Goal: Contribute content

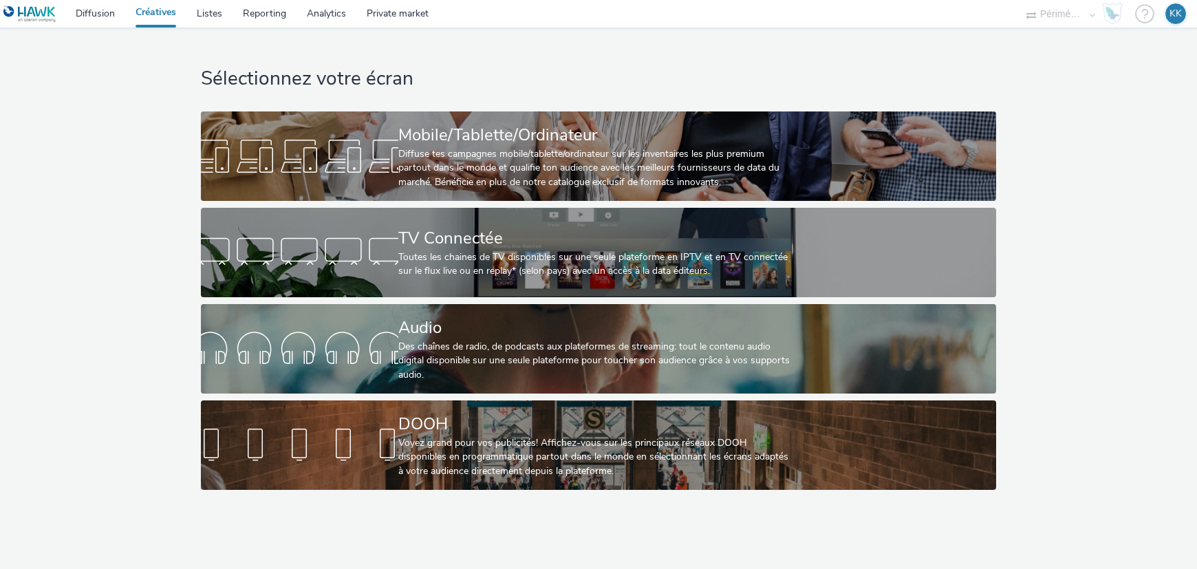
select select "2c2881b8-a35e-4ab4-afa0-3ba52d3fbcb3"
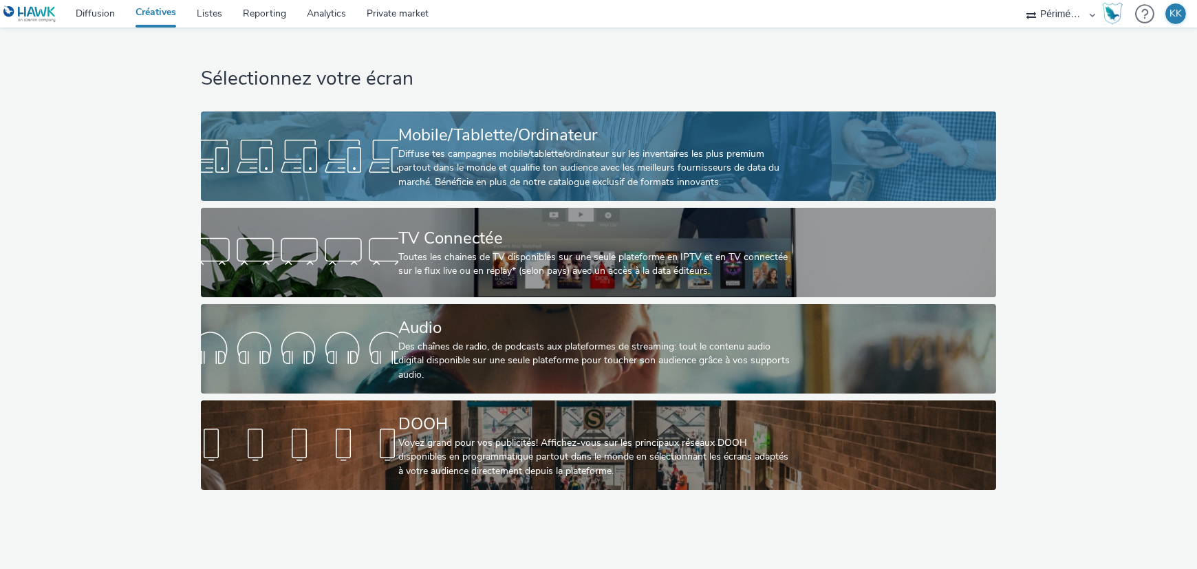
click at [521, 115] on div "Mobile/Tablette/Ordinateur Diffuse tes campagnes mobile/tablette/ordinateur sur…" at bounding box center [595, 155] width 395 height 89
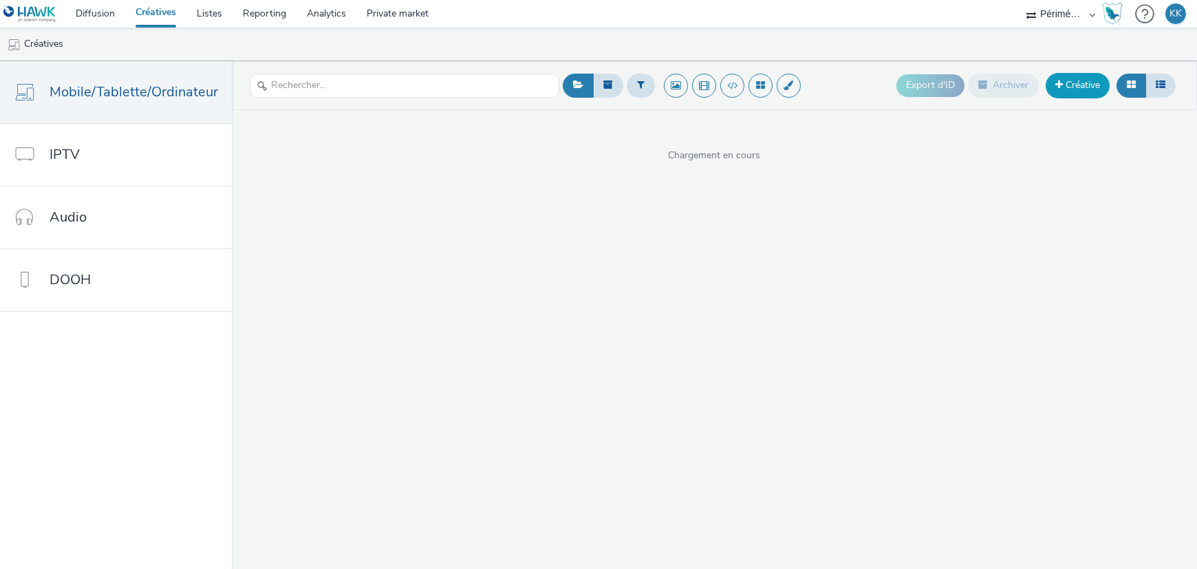
click at [1086, 83] on link "Créative" at bounding box center [1078, 85] width 64 height 25
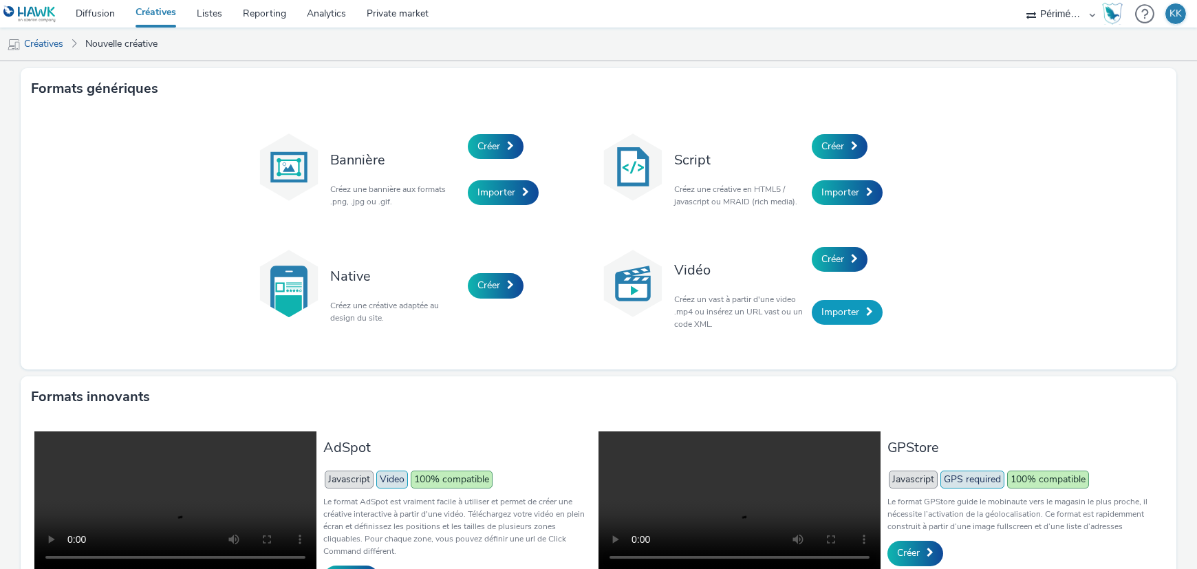
click at [833, 314] on span "Importer" at bounding box center [840, 311] width 38 height 13
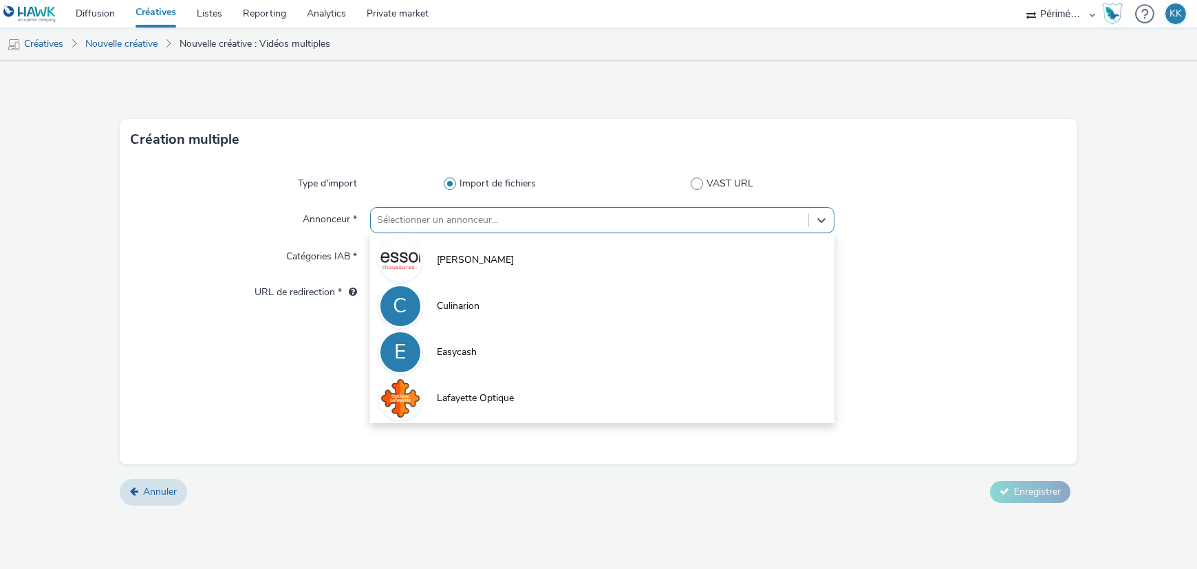
click at [481, 222] on div at bounding box center [590, 220] width 424 height 17
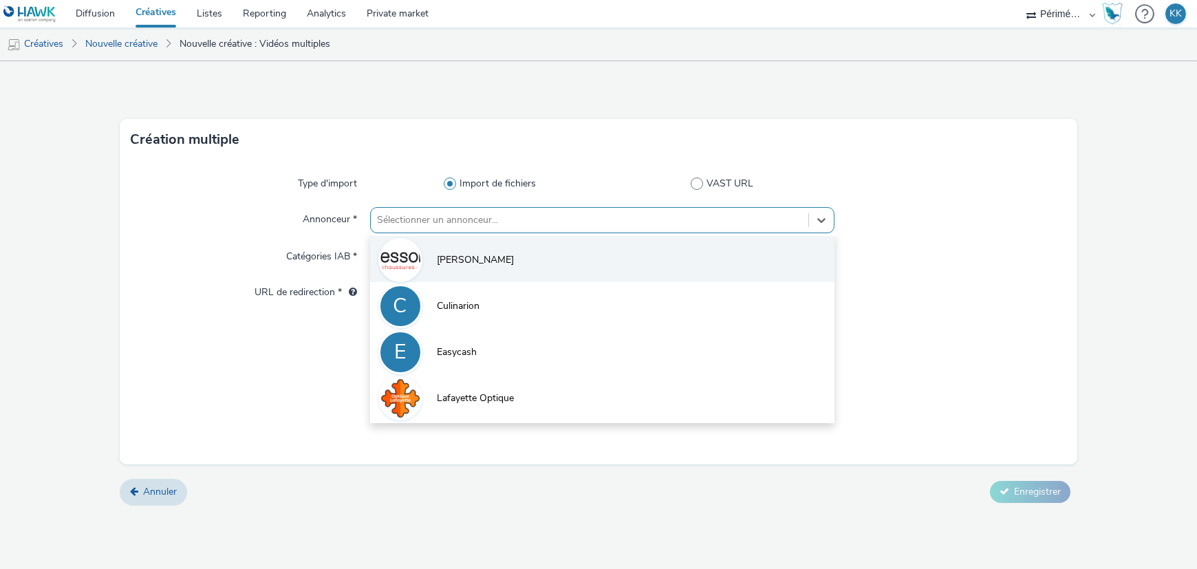
click at [469, 266] on li "[PERSON_NAME]" at bounding box center [602, 259] width 464 height 46
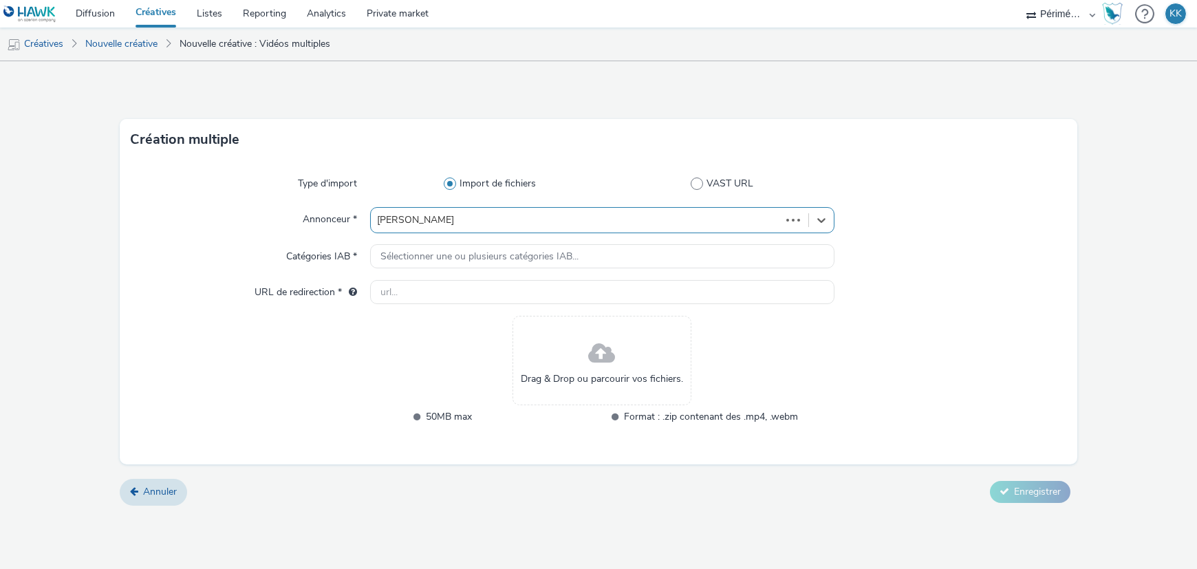
type input "[URL][DOMAIN_NAME][PERSON_NAME]"
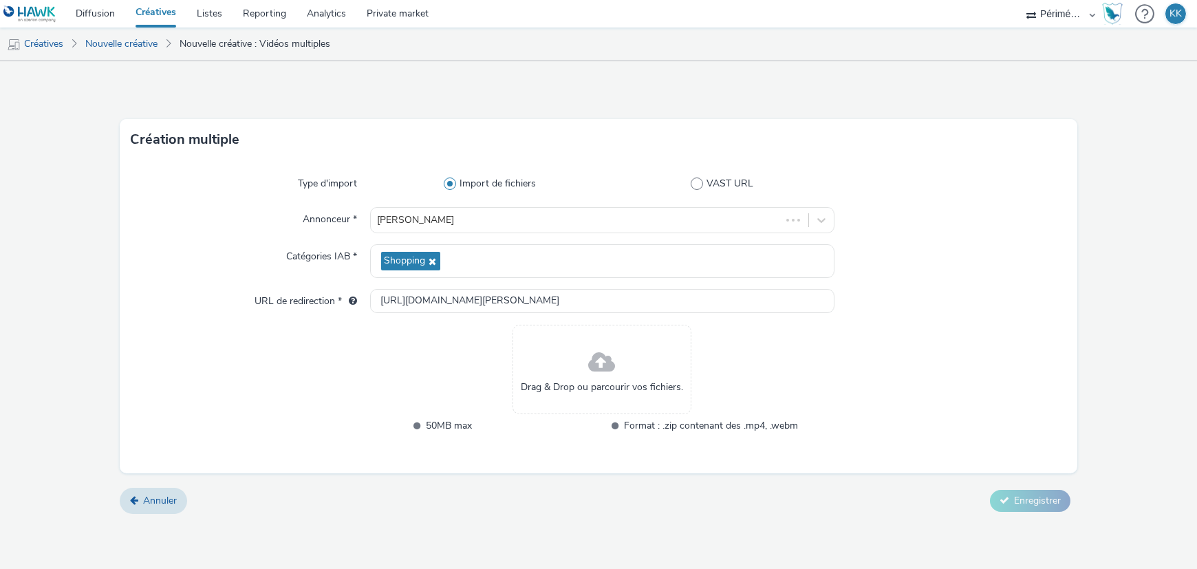
click at [603, 372] on span at bounding box center [602, 363] width 27 height 36
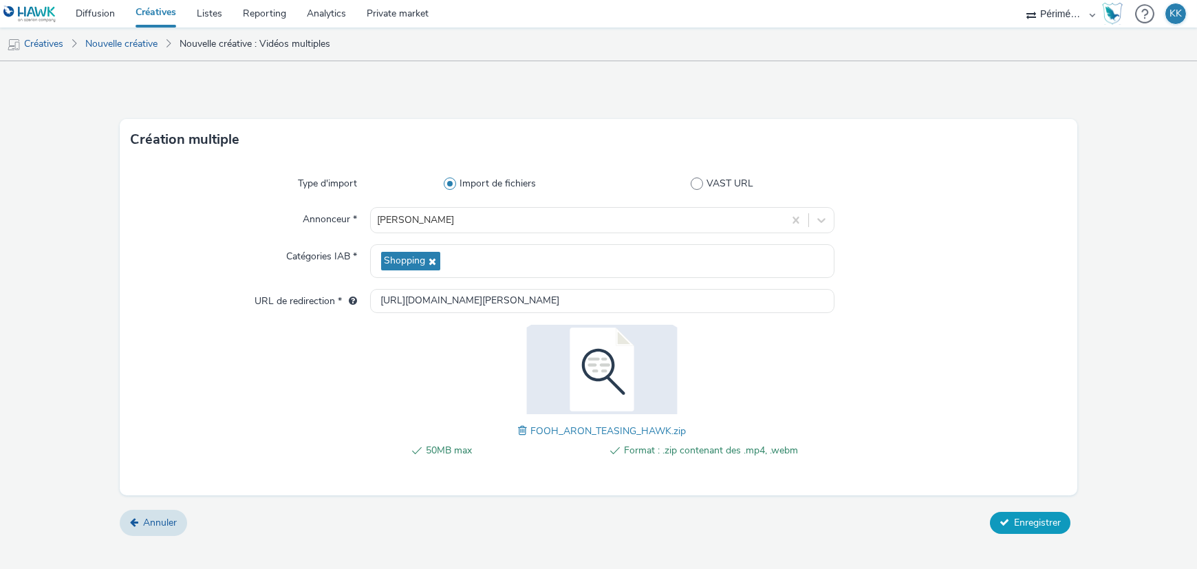
click at [1023, 520] on span "Enregistrer" at bounding box center [1037, 522] width 47 height 13
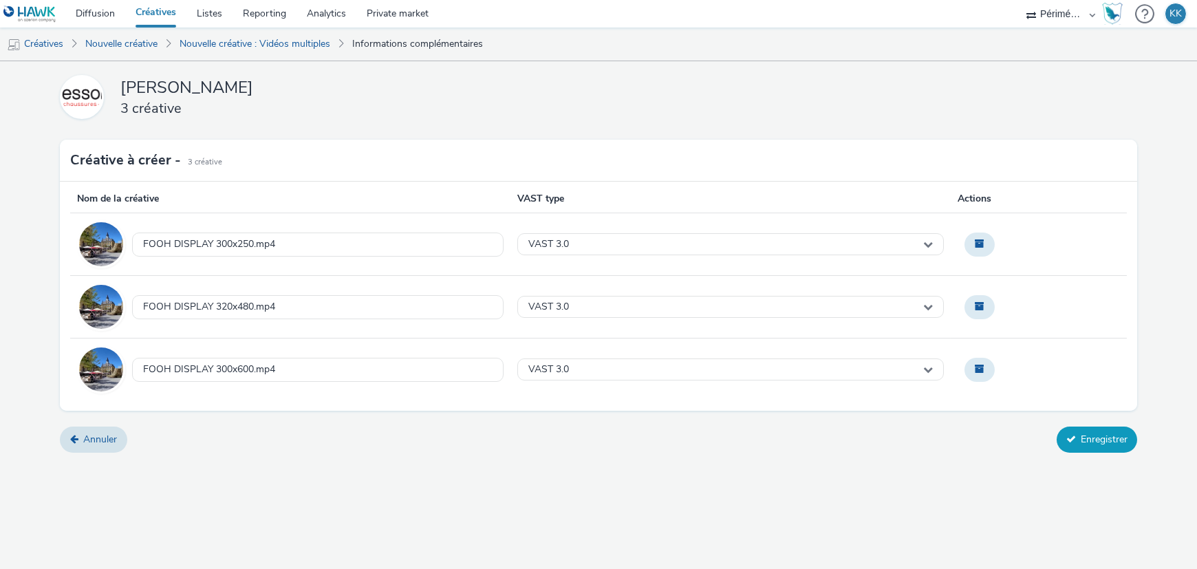
click at [1099, 433] on button "Enregistrer" at bounding box center [1097, 440] width 80 height 26
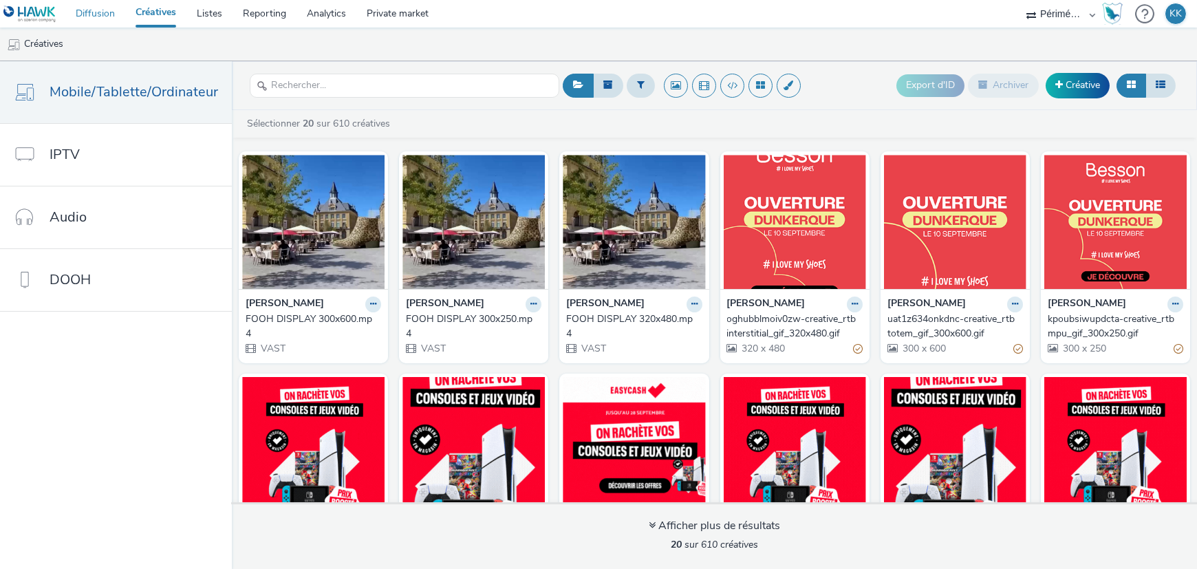
click at [106, 19] on link "Diffusion" at bounding box center [95, 14] width 60 height 28
